Goal: Transaction & Acquisition: Purchase product/service

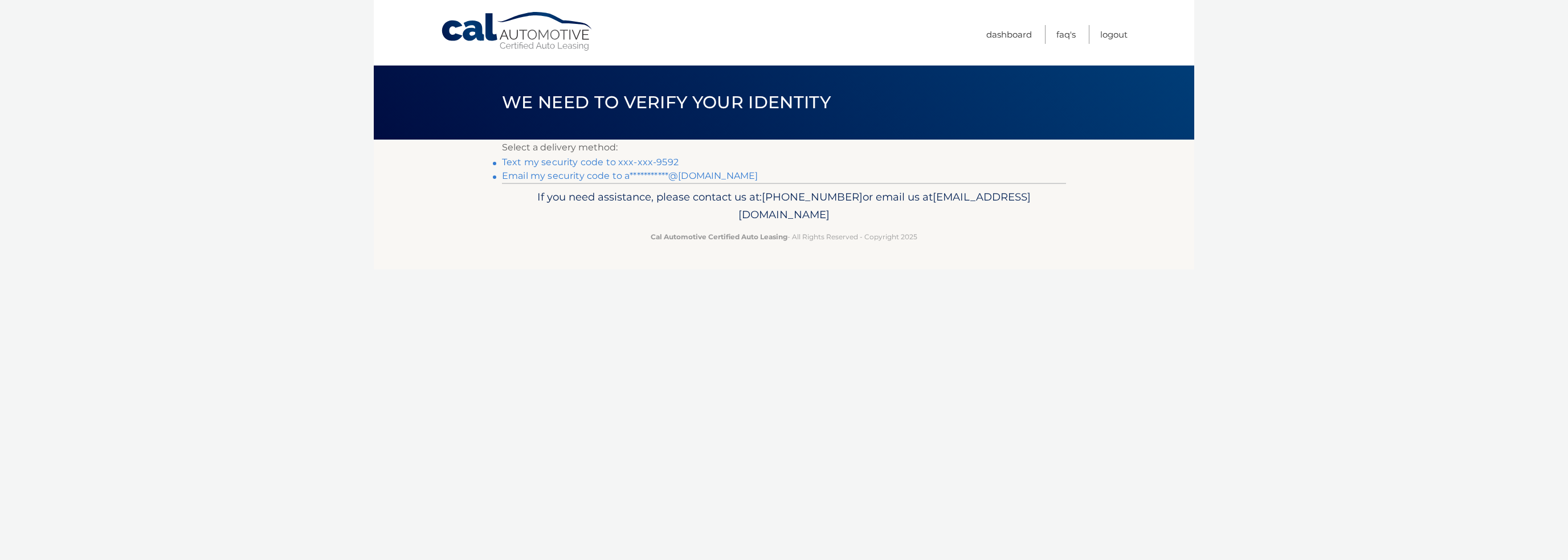
click at [642, 173] on link "**********" at bounding box center [629, 176] width 256 height 11
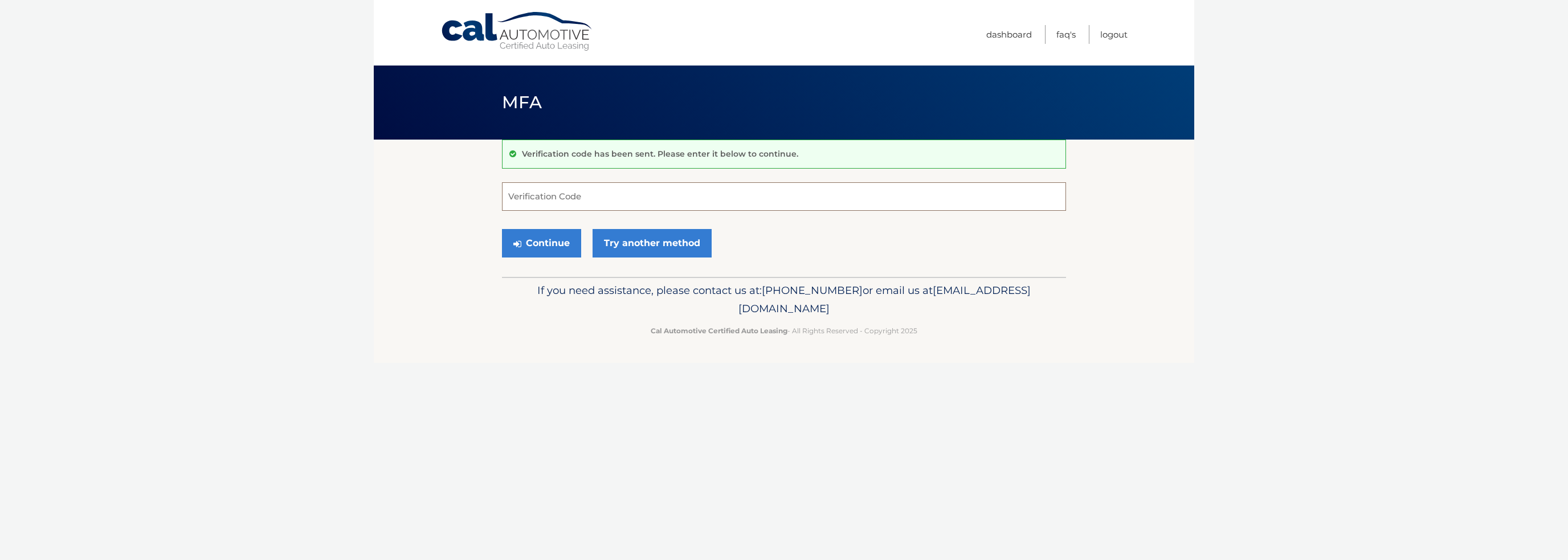
click at [513, 197] on input "Verification Code" at bounding box center [783, 197] width 564 height 28
paste input "217515"
type input "217515"
click at [550, 245] on button "Continue" at bounding box center [541, 243] width 79 height 28
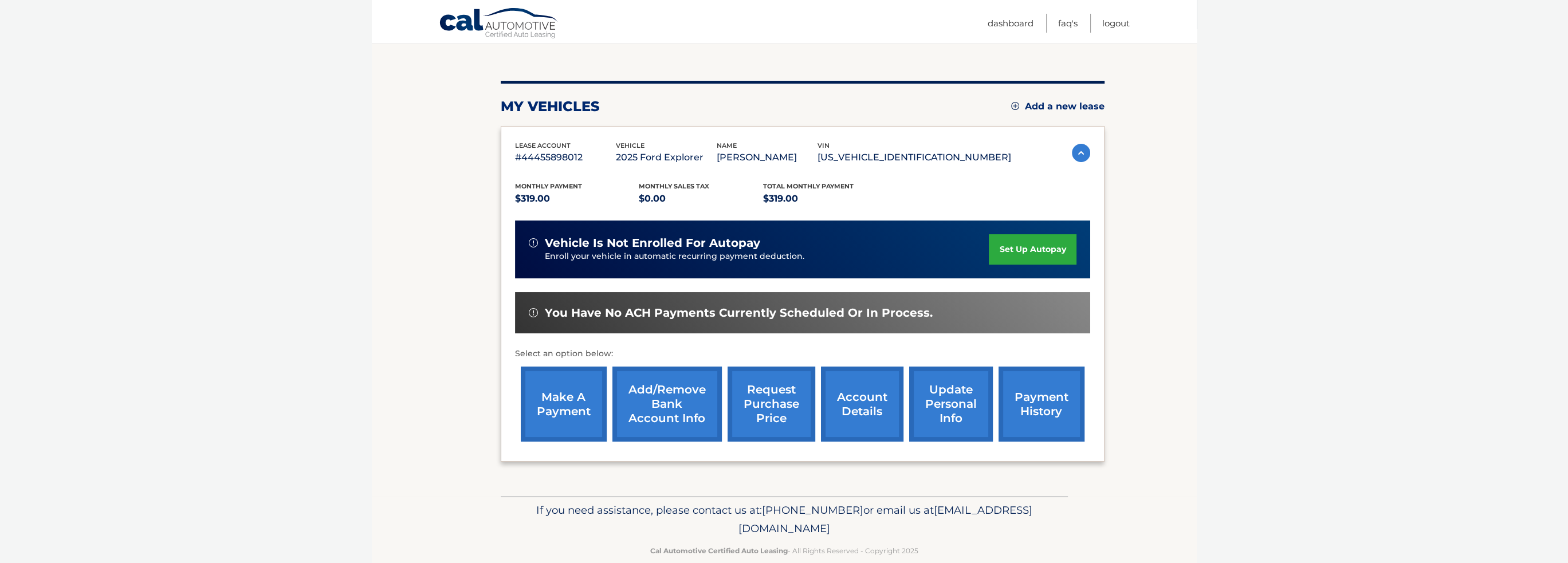
scroll to position [115, 0]
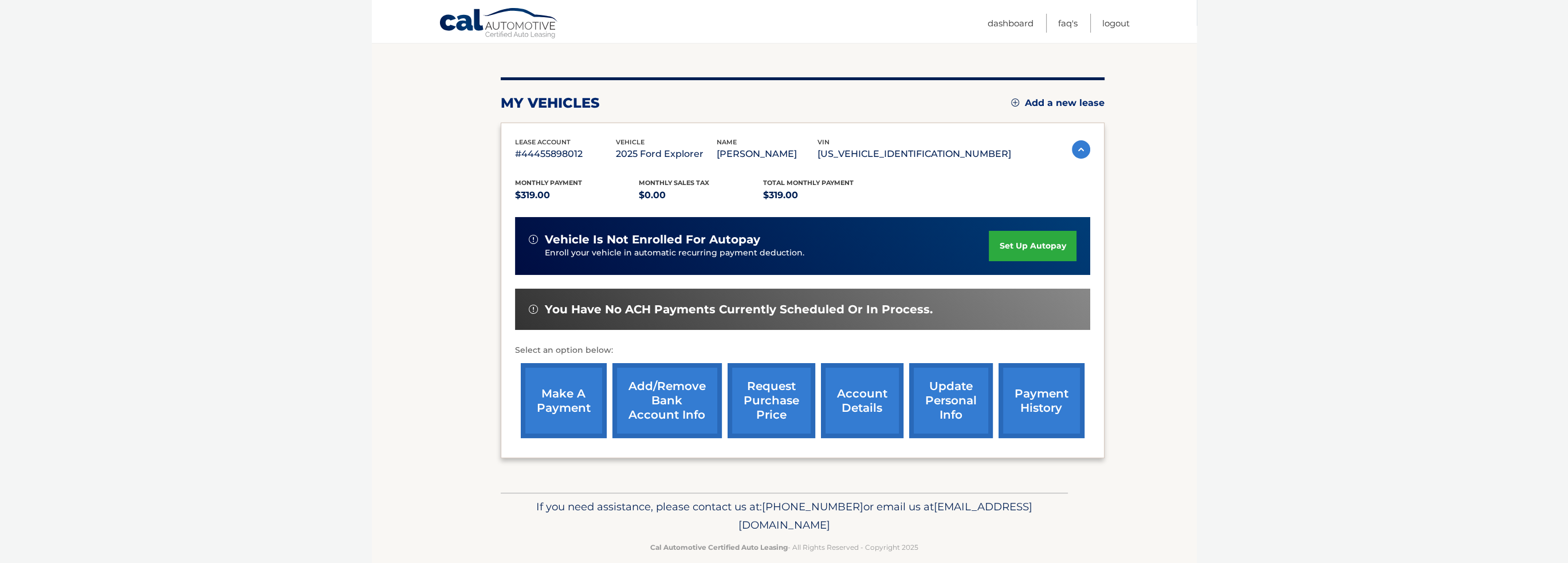
click at [563, 409] on link "make a payment" at bounding box center [564, 400] width 86 height 75
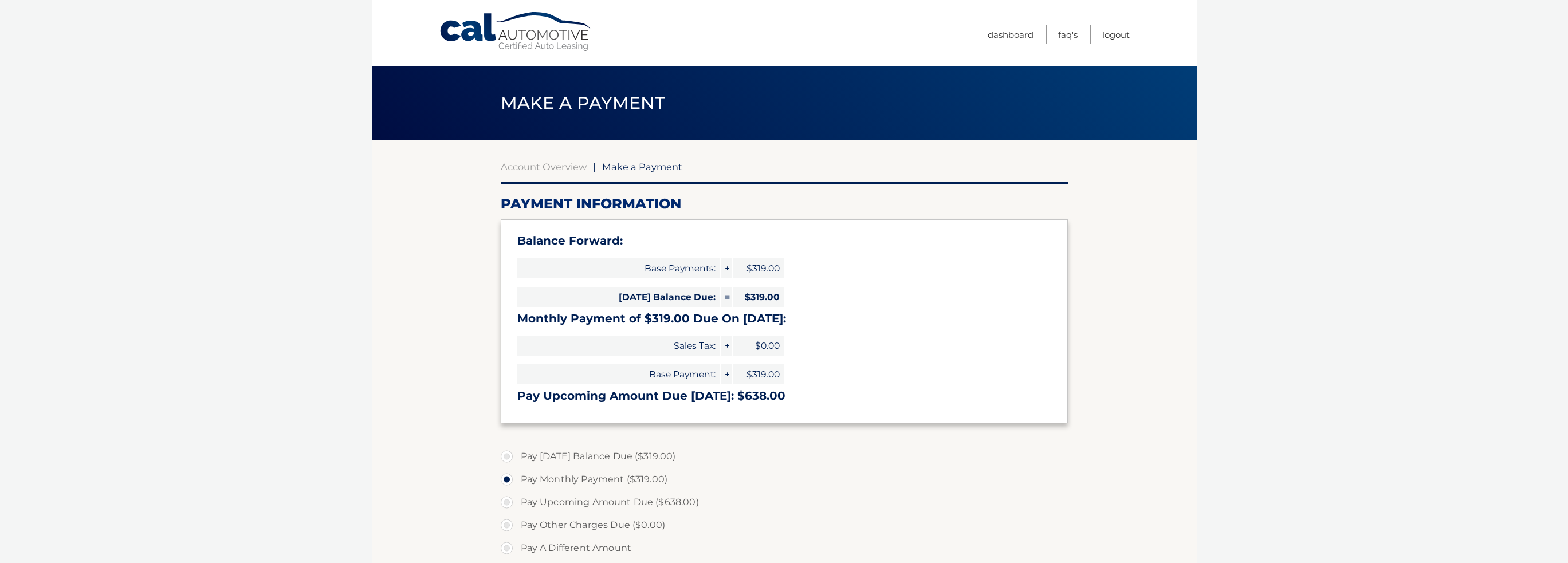
select select "MjYwMmRiODgtOGM3OC00NWVkLWJhY2ItMzc1N2UxZjQyYjdi"
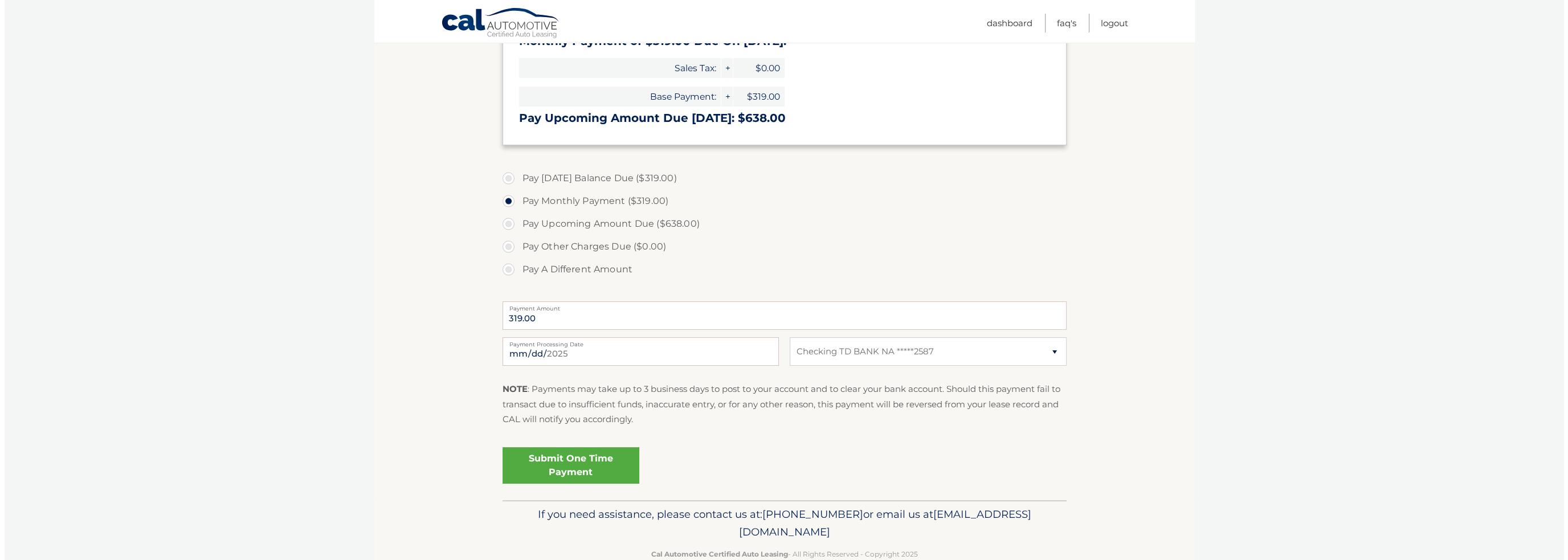
scroll to position [285, 0]
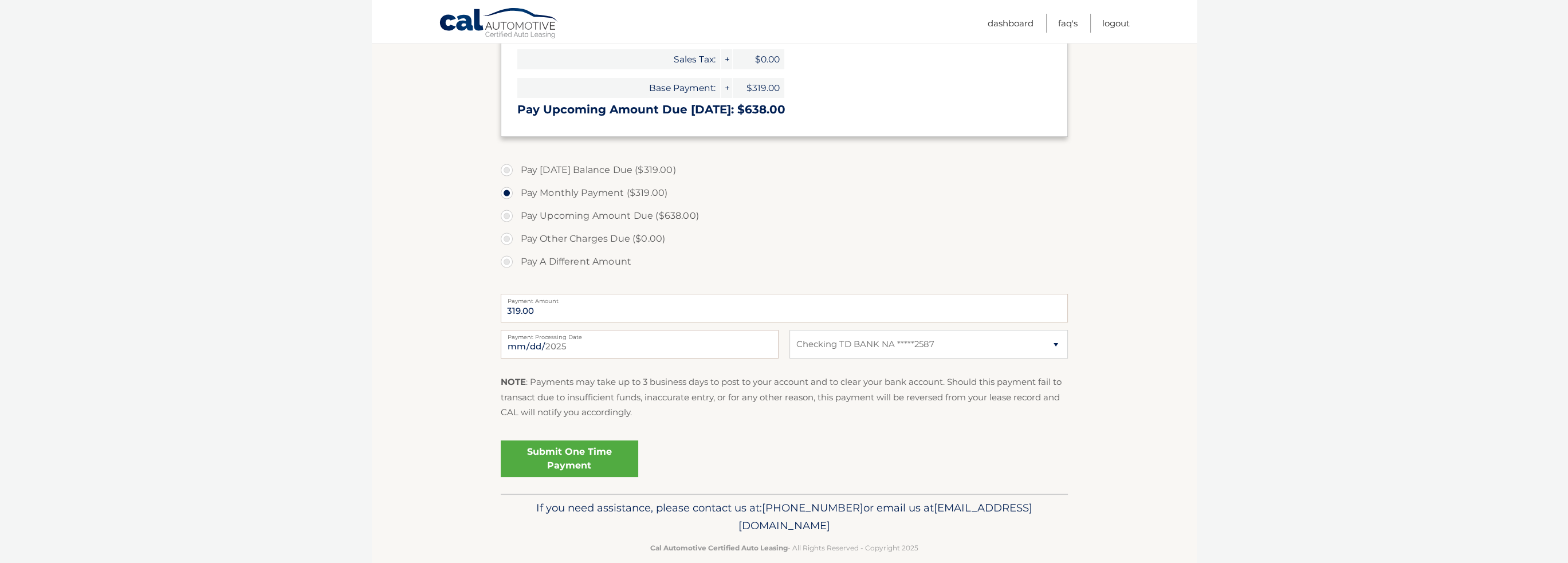
click at [556, 458] on link "Submit One Time Payment" at bounding box center [569, 459] width 138 height 36
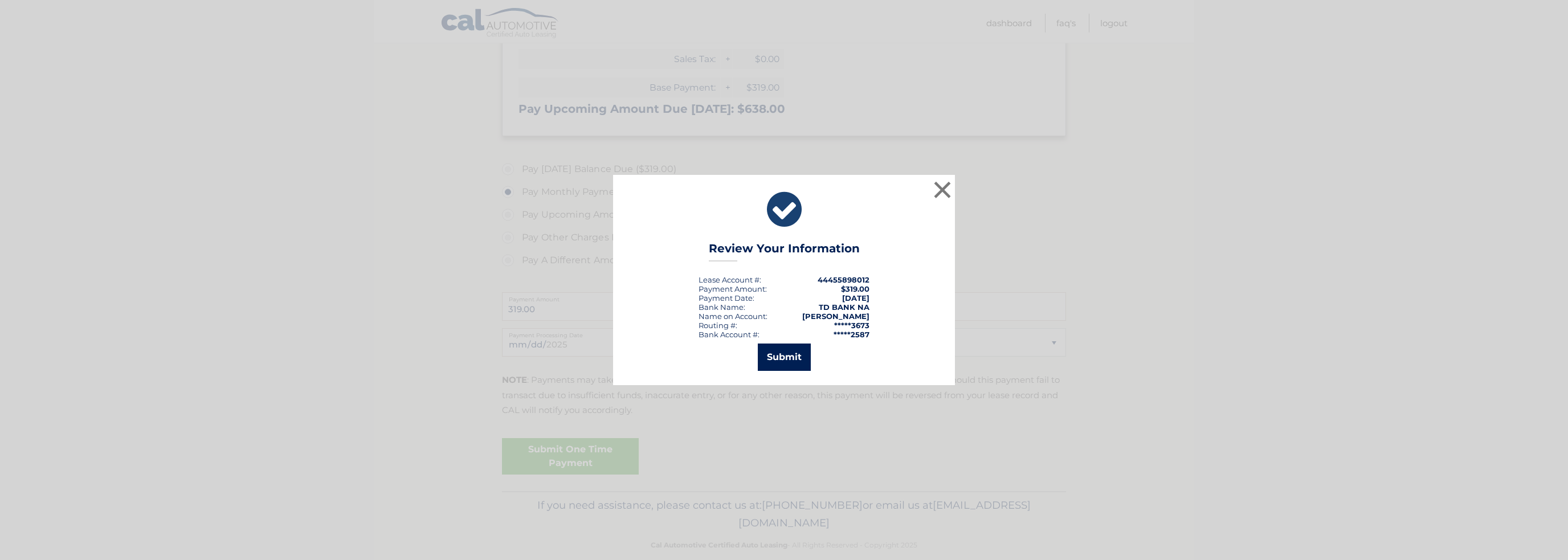
click at [790, 359] on button "Submit" at bounding box center [784, 357] width 53 height 28
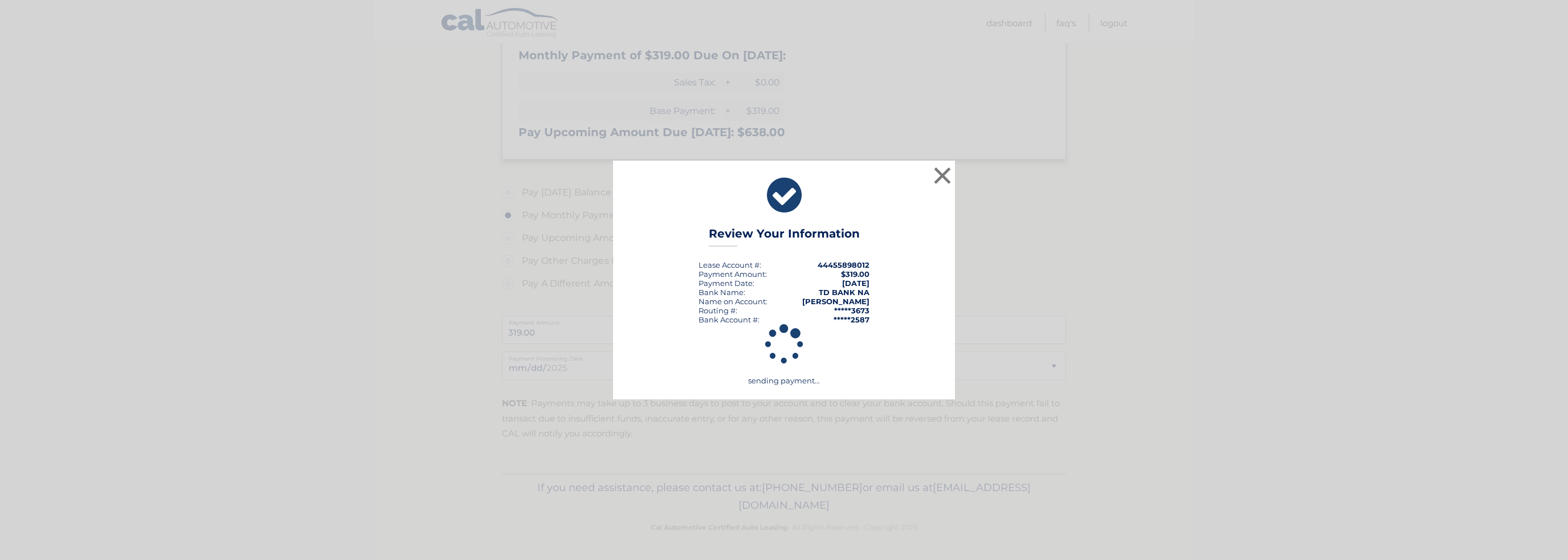
scroll to position [260, 0]
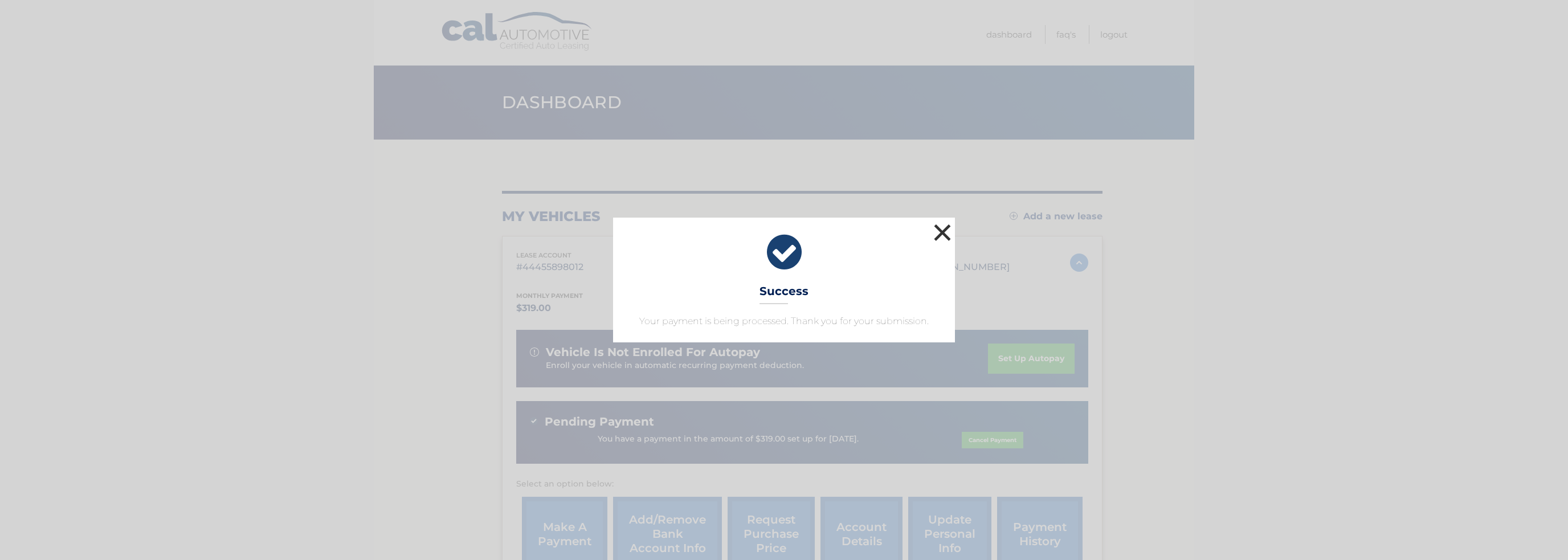
click at [948, 234] on button "×" at bounding box center [942, 232] width 23 height 23
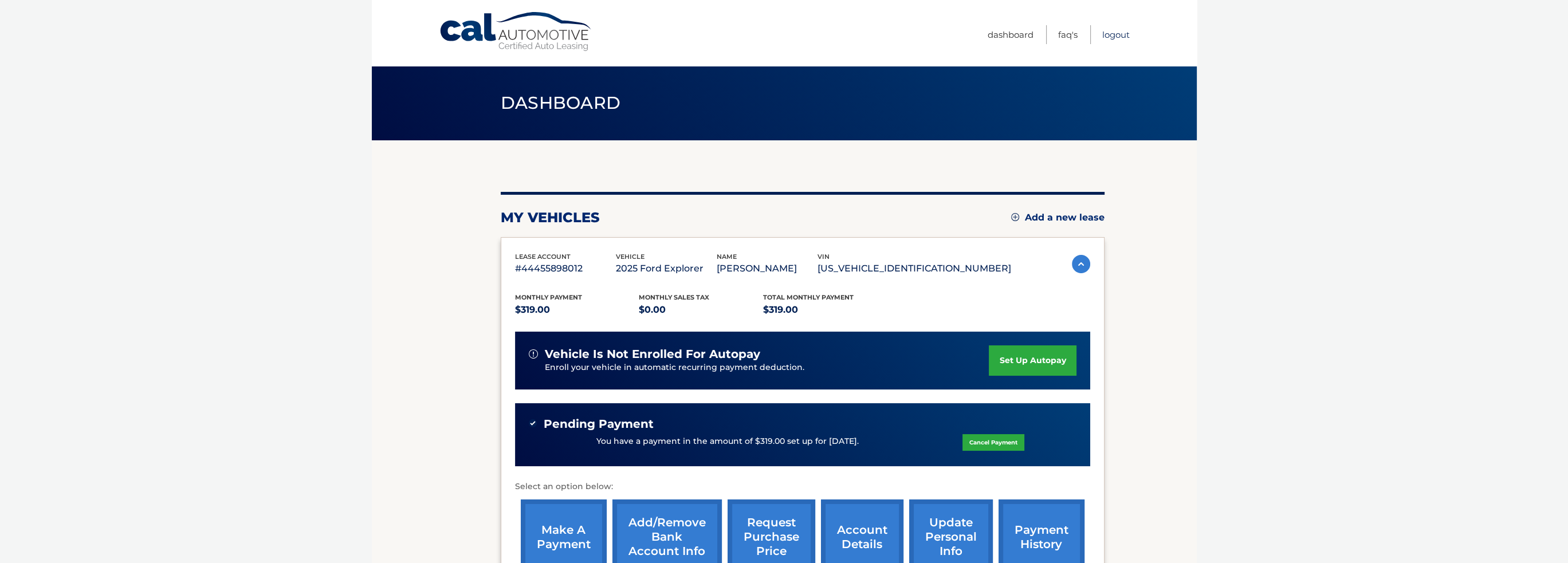
click at [1112, 33] on link "Logout" at bounding box center [1115, 35] width 28 height 19
